Goal: Information Seeking & Learning: Check status

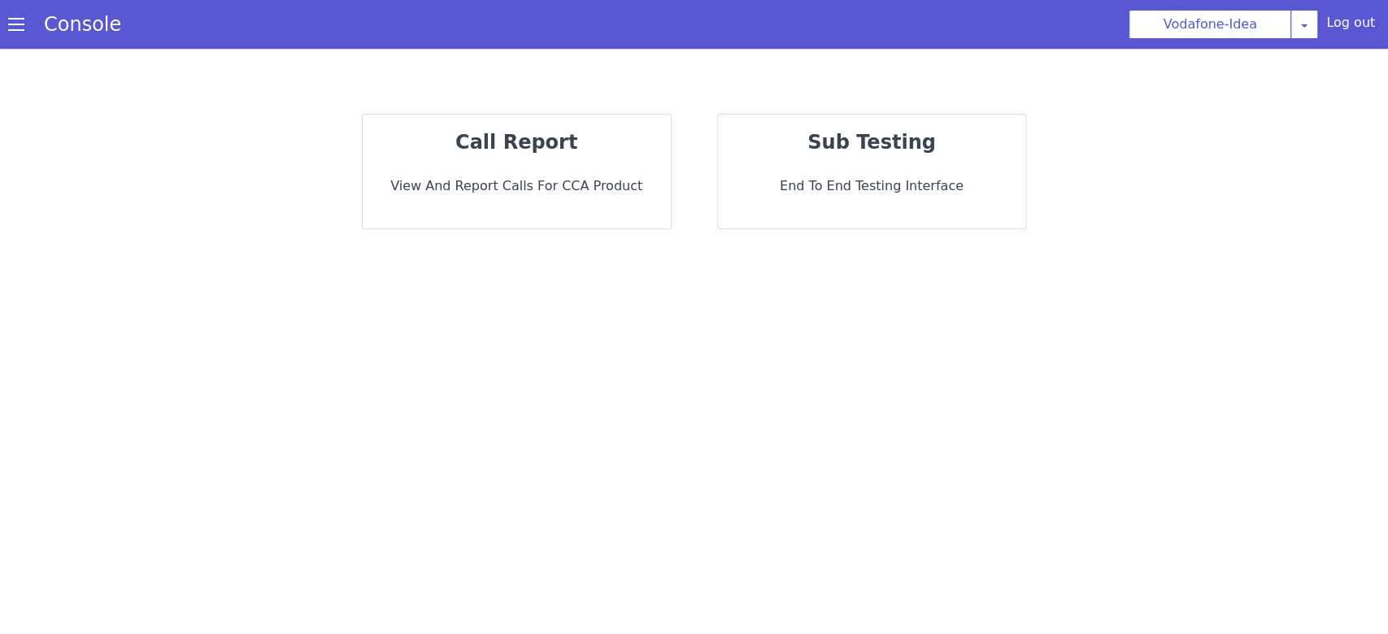
click at [468, 90] on div "call report View and report calls for CCA Product sub testing End to End Testin…" at bounding box center [694, 341] width 1388 height 585
click at [514, 135] on strong "call report" at bounding box center [516, 142] width 122 height 23
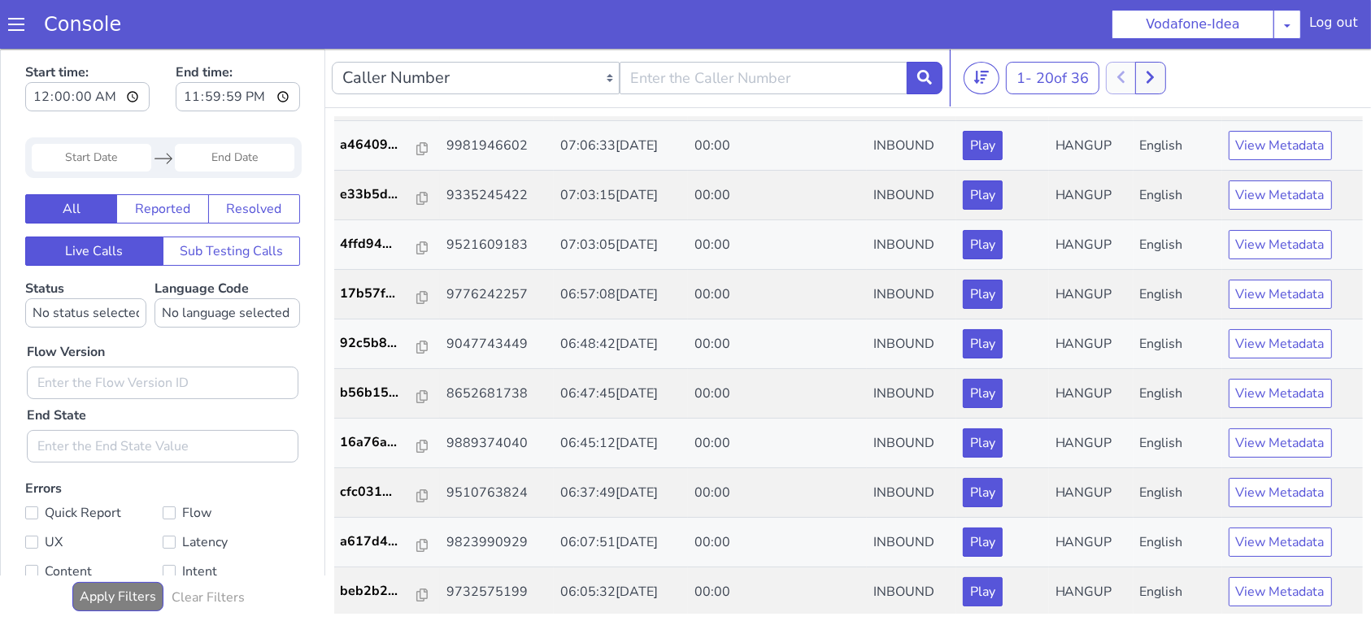
scroll to position [5, 0]
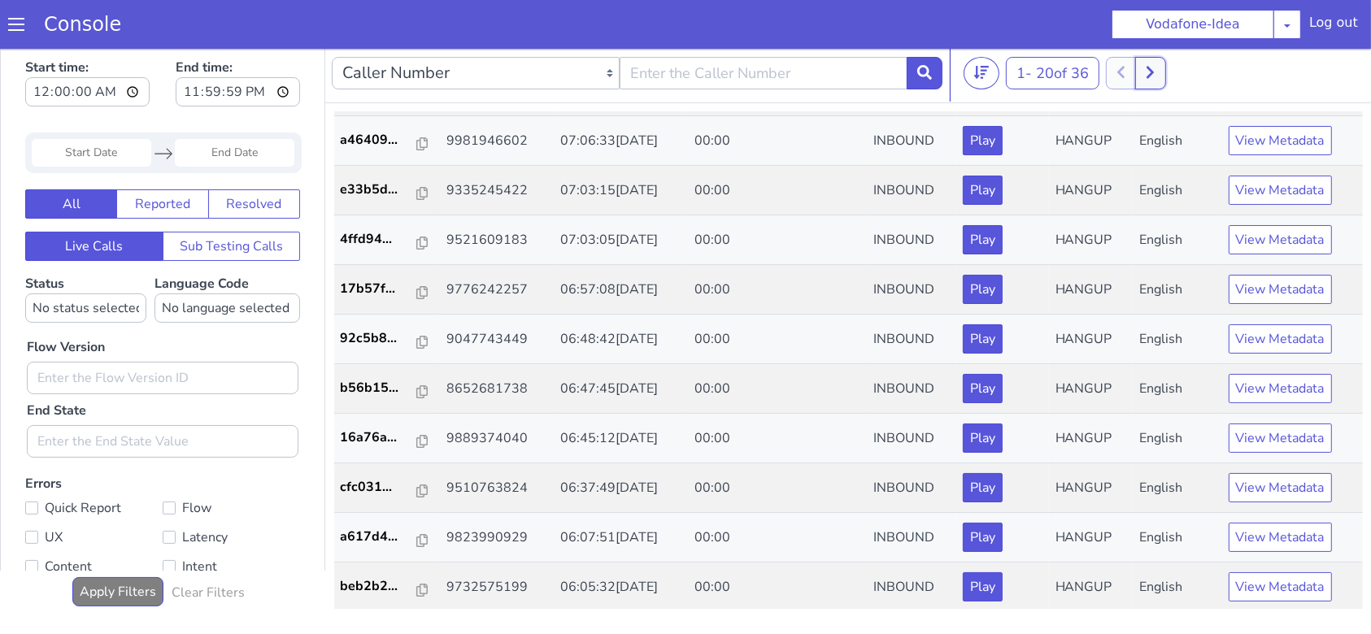
click at [1162, 67] on button at bounding box center [1150, 73] width 30 height 33
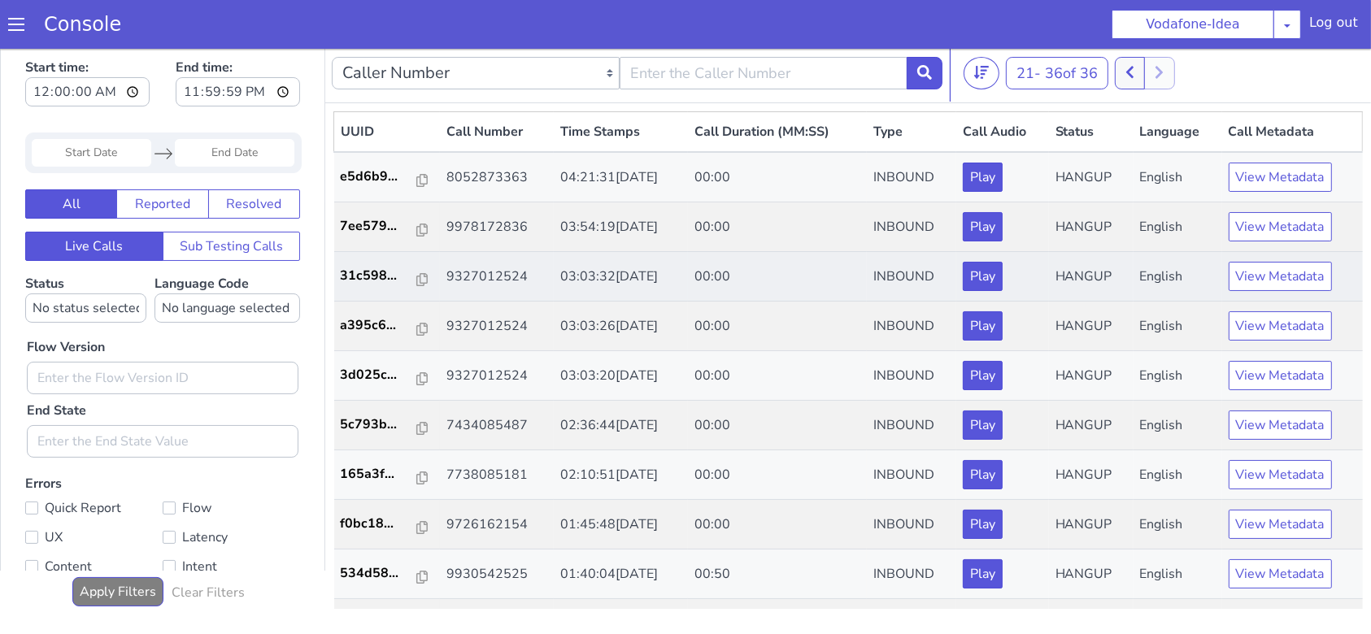
scroll to position [334, 0]
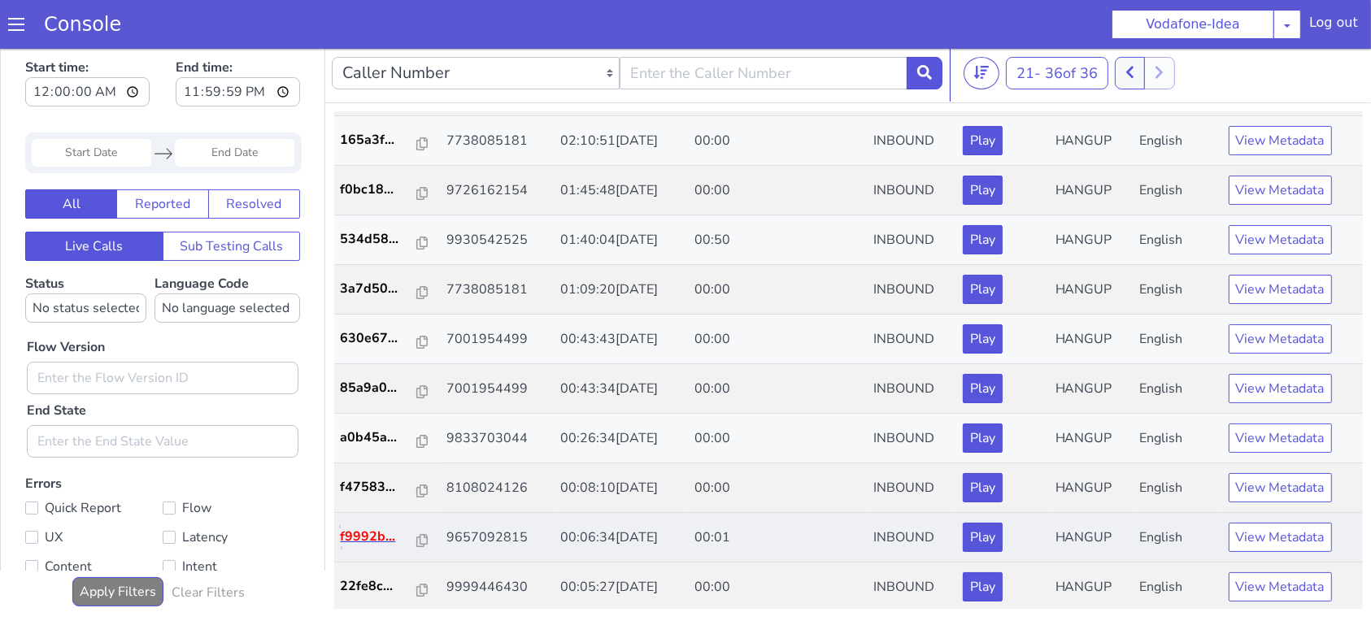
click at [367, 532] on p "f9992b..." at bounding box center [379, 537] width 77 height 20
